Goal: Information Seeking & Learning: Learn about a topic

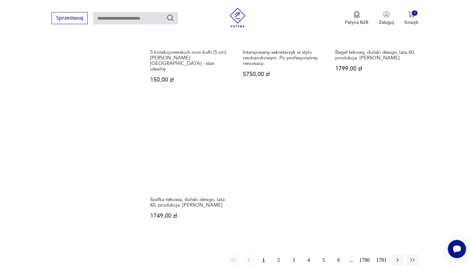
scroll to position [833, 0]
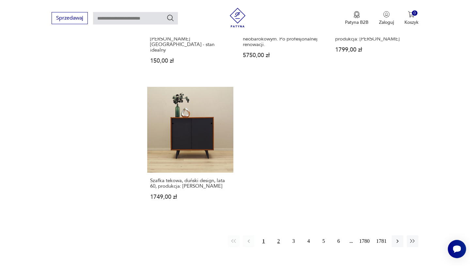
click at [277, 236] on button "2" at bounding box center [279, 242] width 12 height 12
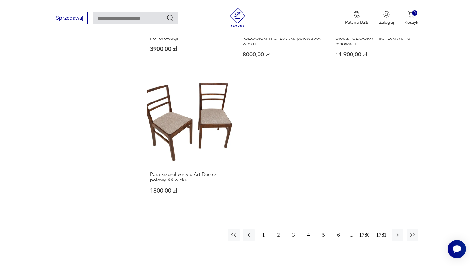
scroll to position [850, 0]
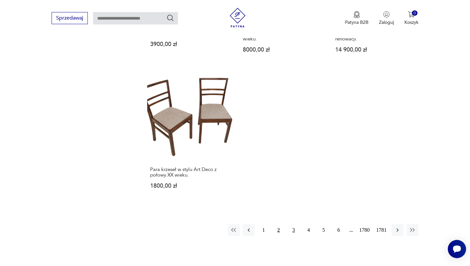
click at [291, 224] on button "3" at bounding box center [294, 230] width 12 height 12
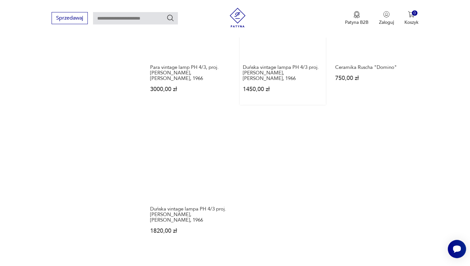
scroll to position [899, 0]
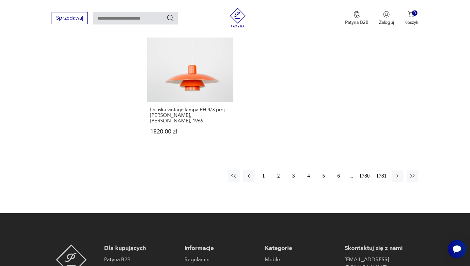
click at [306, 170] on button "4" at bounding box center [309, 176] width 12 height 12
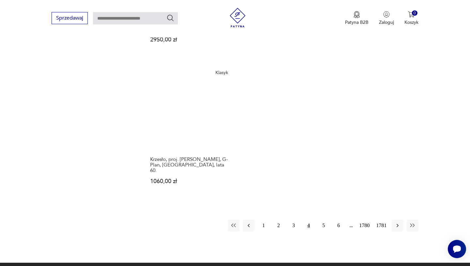
scroll to position [844, 0]
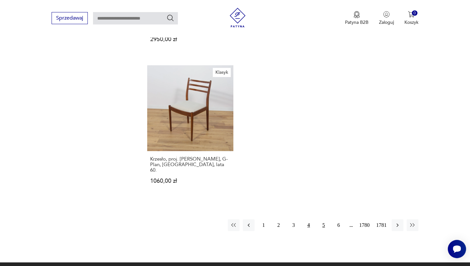
click at [323, 220] on button "5" at bounding box center [324, 226] width 12 height 12
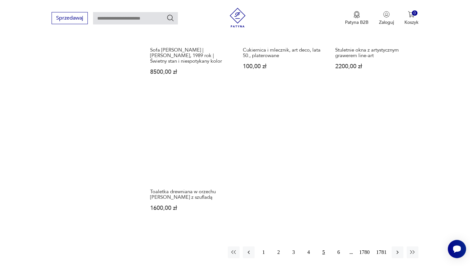
scroll to position [887, 0]
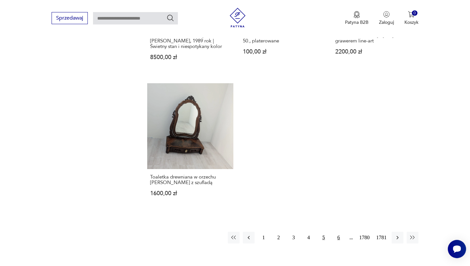
click at [335, 232] on button "6" at bounding box center [339, 238] width 12 height 12
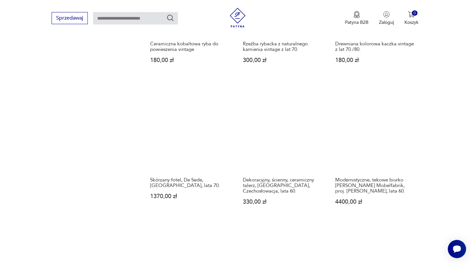
scroll to position [682, 0]
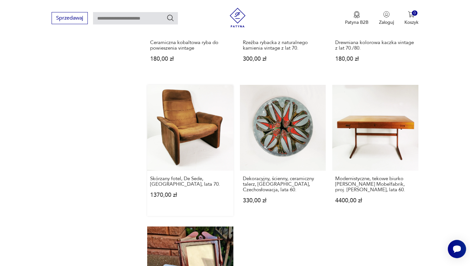
click at [183, 130] on link "Skórzany fotel, De Sede, [GEOGRAPHIC_DATA], lata 70. 1370,00 zł" at bounding box center [190, 150] width 86 height 131
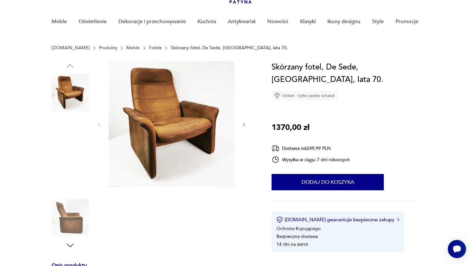
scroll to position [51, 0]
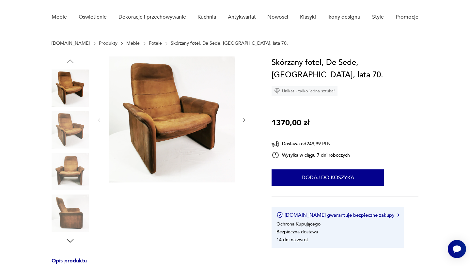
click at [73, 97] on img at bounding box center [70, 88] width 37 height 37
click at [72, 127] on img at bounding box center [70, 129] width 37 height 37
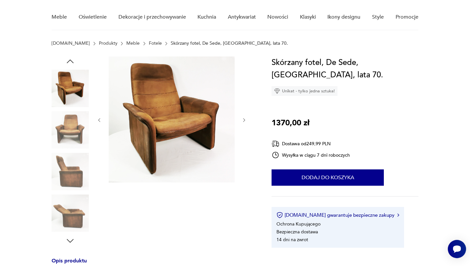
click at [71, 175] on img at bounding box center [70, 171] width 37 height 37
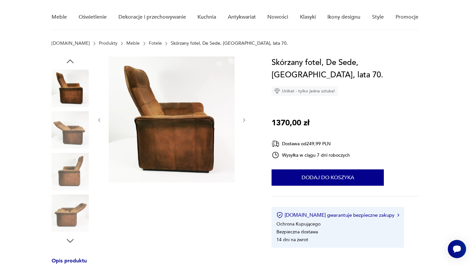
click at [71, 195] on img at bounding box center [70, 213] width 37 height 37
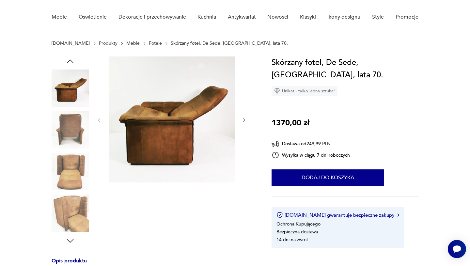
click at [71, 195] on img at bounding box center [70, 213] width 37 height 37
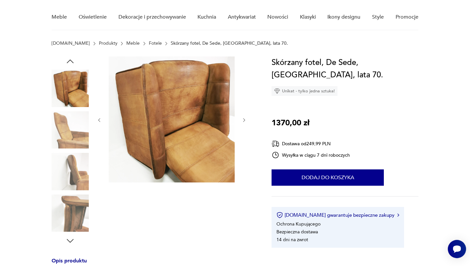
click at [71, 195] on img at bounding box center [70, 213] width 37 height 37
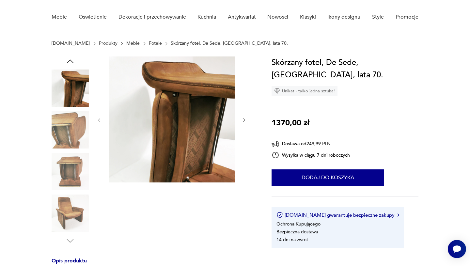
click at [70, 204] on img at bounding box center [70, 213] width 37 height 37
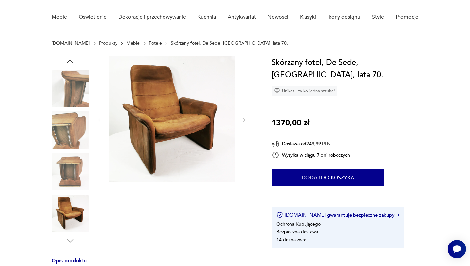
click at [157, 105] on img at bounding box center [172, 120] width 126 height 126
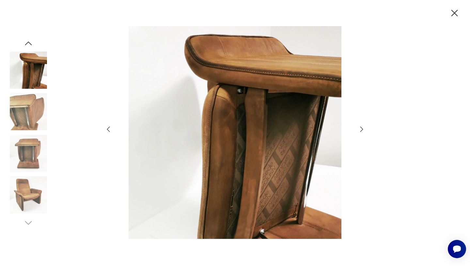
click at [362, 133] on icon "button" at bounding box center [362, 129] width 8 height 8
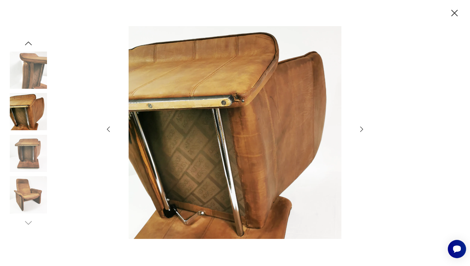
click at [362, 133] on icon "button" at bounding box center [362, 129] width 8 height 8
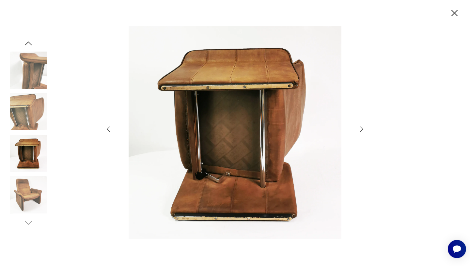
click at [362, 133] on icon "button" at bounding box center [362, 129] width 8 height 8
